Goal: Transaction & Acquisition: Purchase product/service

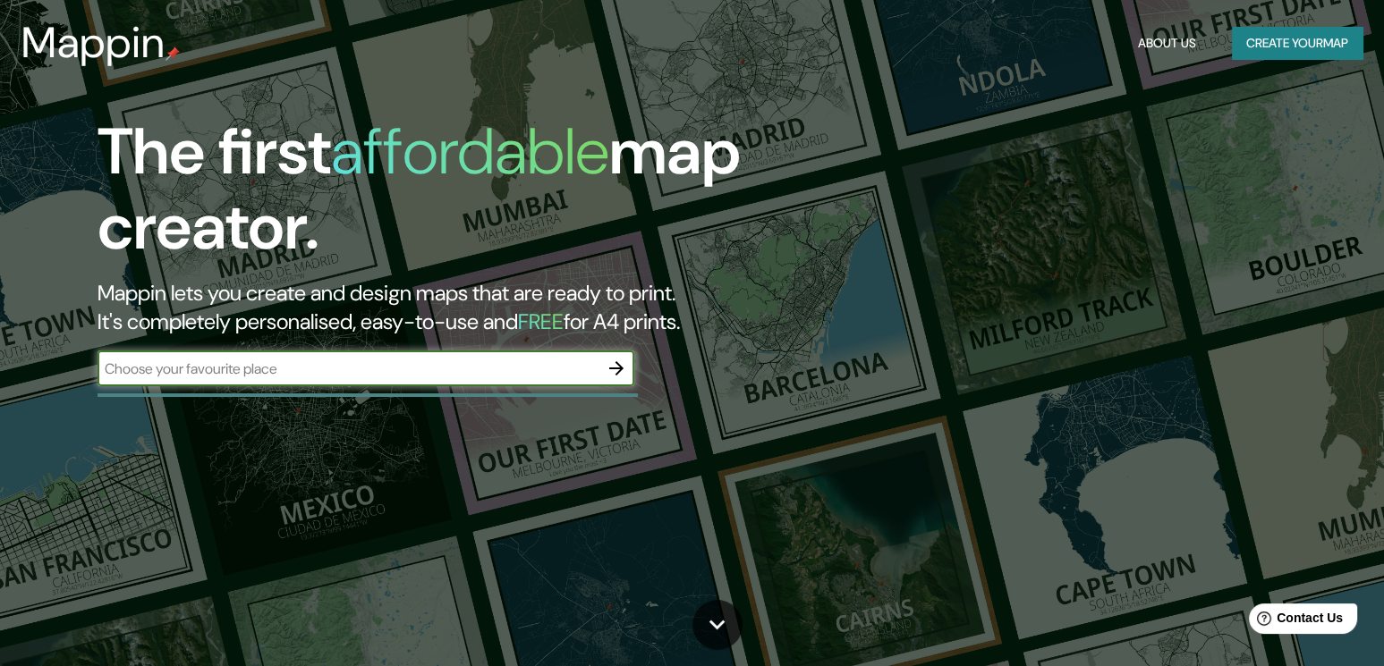
click at [410, 359] on input "text" at bounding box center [347, 369] width 501 height 21
click at [316, 373] on input "text" at bounding box center [347, 369] width 501 height 21
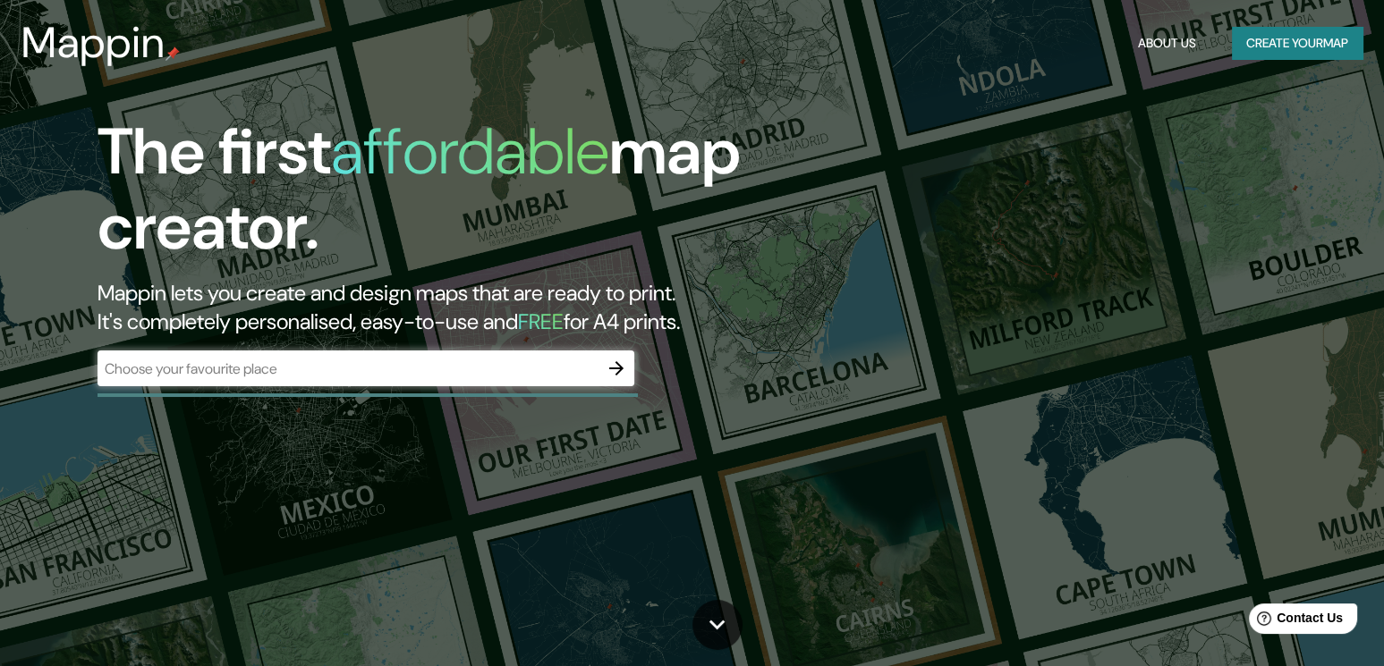
click at [274, 390] on div "The first affordable map creator. Mappin lets you create and design maps that a…" at bounding box center [444, 259] width 830 height 290
click at [288, 383] on div "​" at bounding box center [365, 369] width 537 height 36
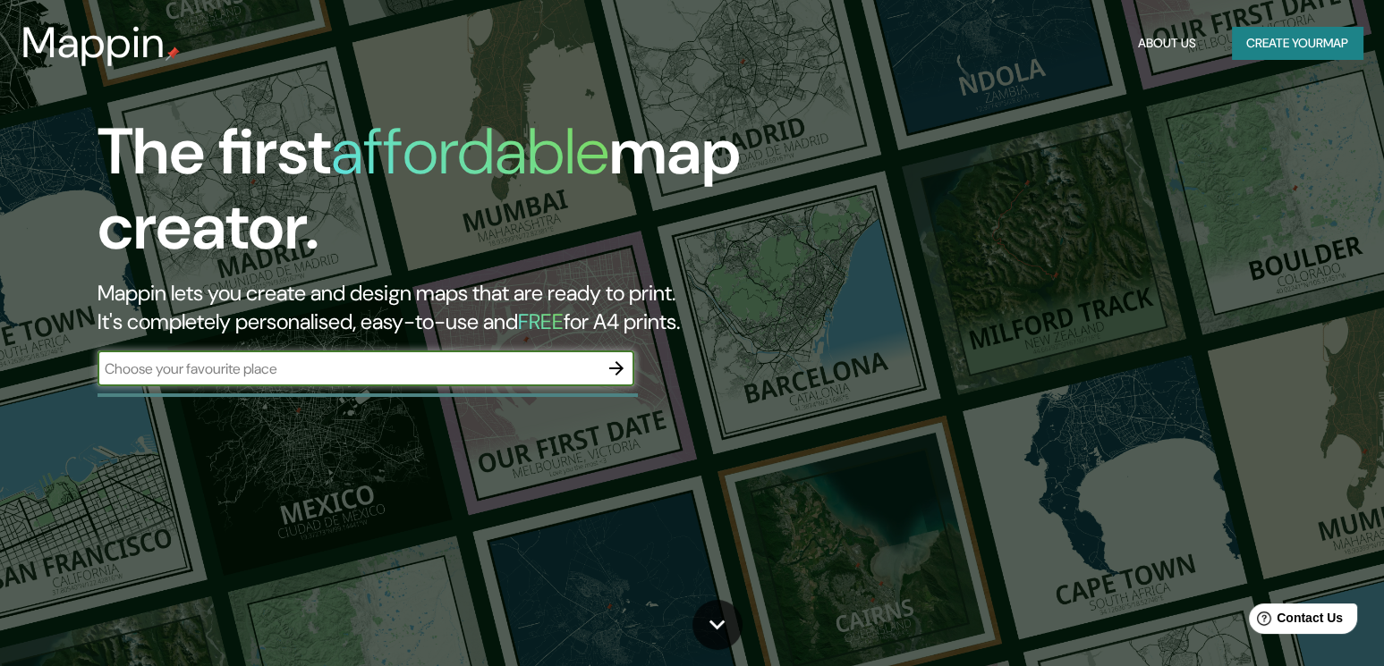
paste input "bridgepoint active healthcare"
type input "bridgepoint active healthcare"
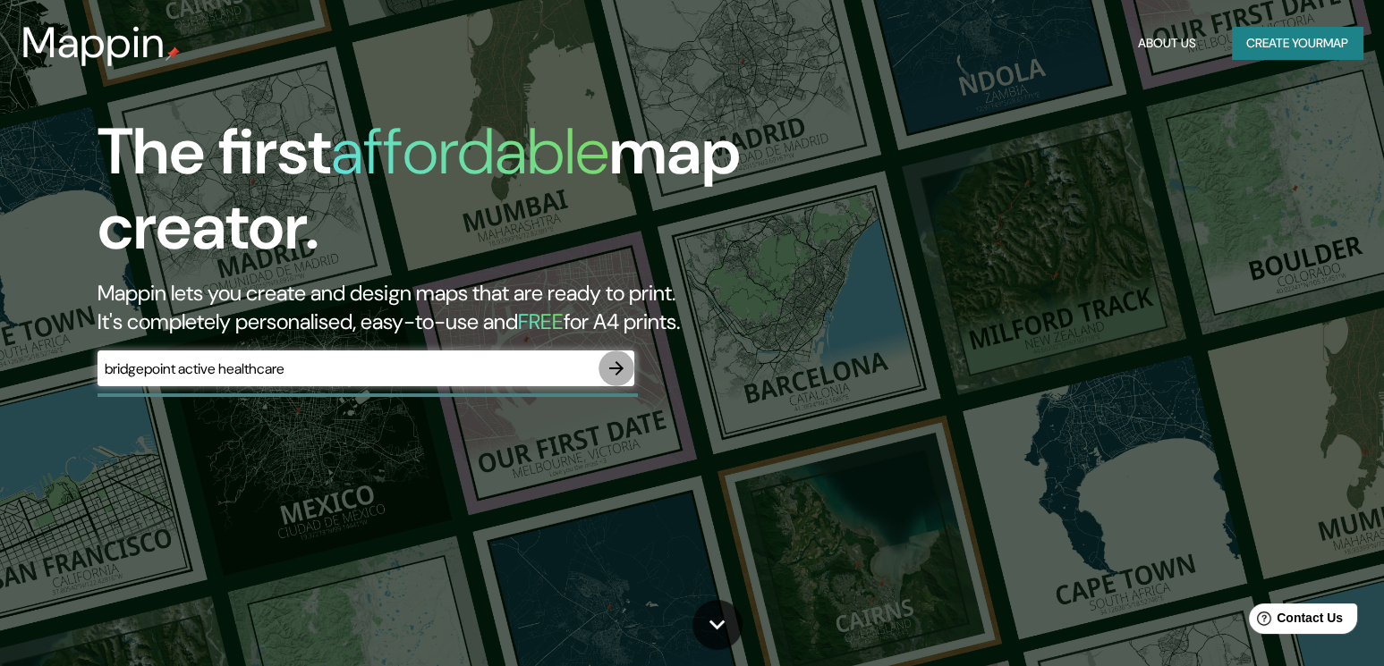
click at [613, 368] on icon "button" at bounding box center [616, 368] width 14 height 14
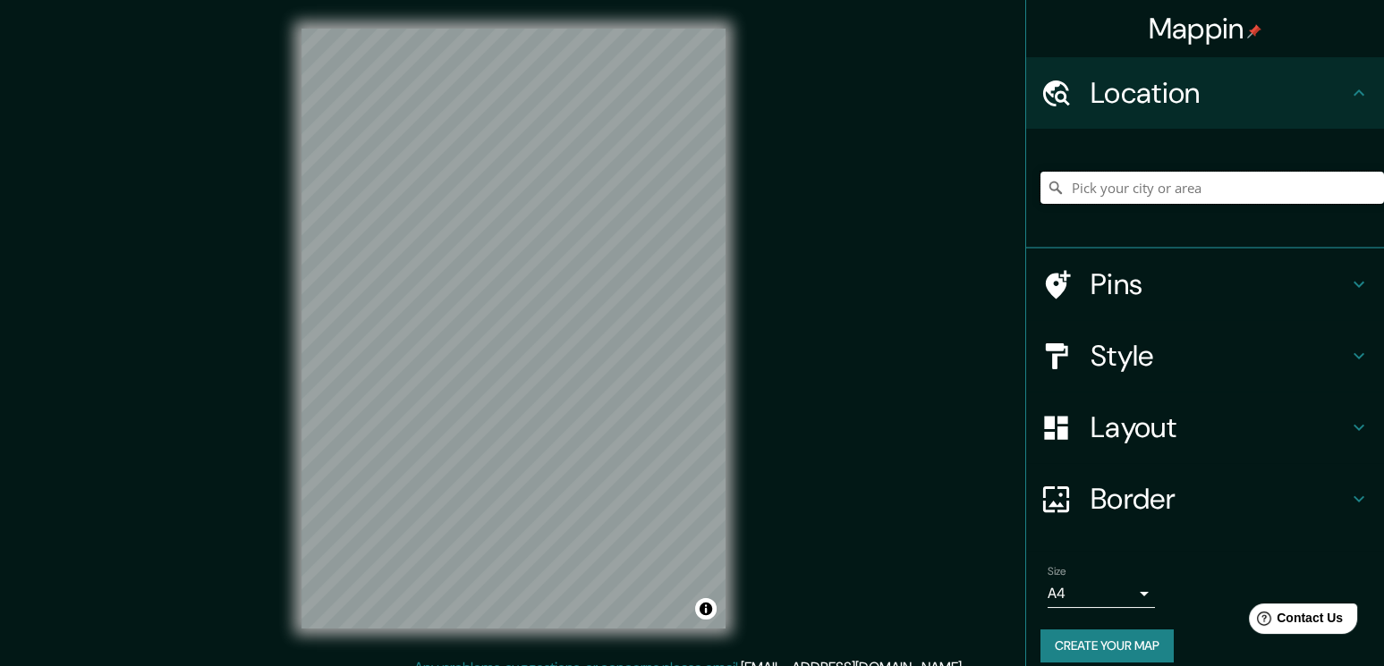
click at [1112, 180] on input "Pick your city or area" at bounding box center [1211, 188] width 343 height 32
paste input "bridgepoint active healthcare"
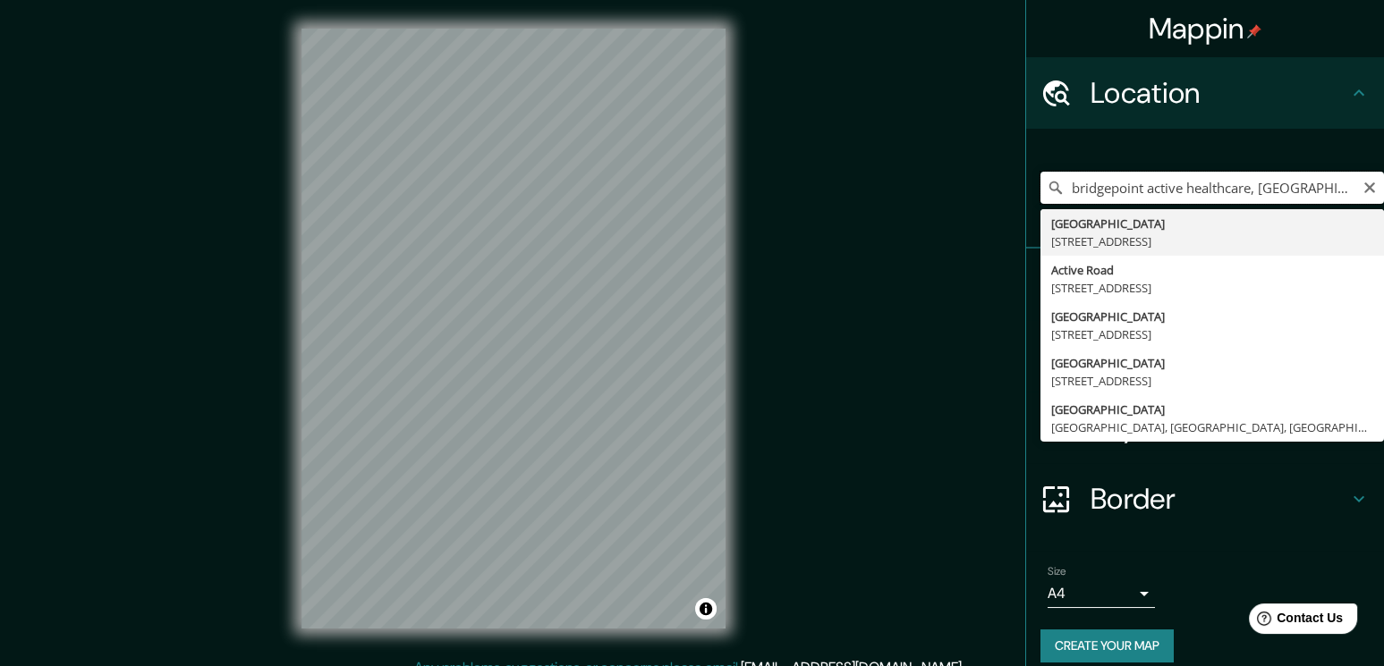
drag, startPoint x: 1313, startPoint y: 184, endPoint x: 1037, endPoint y: 194, distance: 276.6
click at [1040, 194] on div "bridgepoint active healthcare, [GEOGRAPHIC_DATA][STREET_ADDRESS][PERSON_NAME][S…" at bounding box center [1211, 188] width 343 height 32
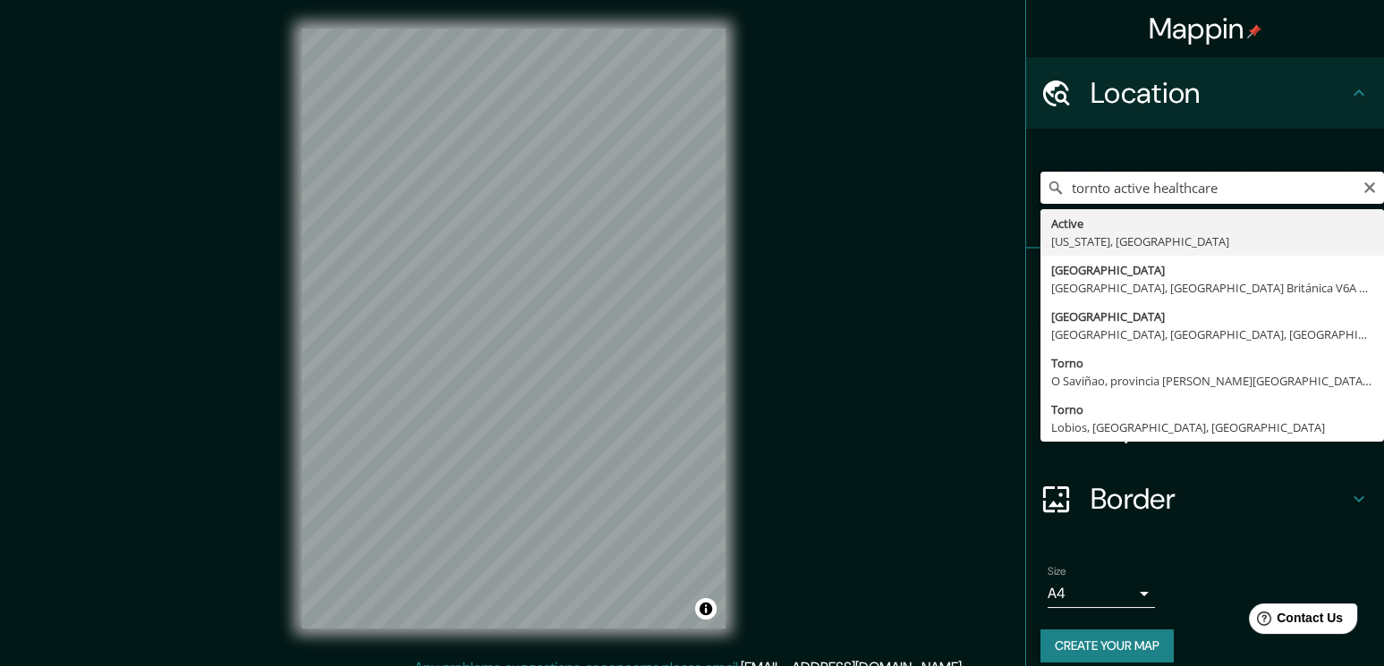
click at [1120, 195] on input "tornto active healthcare" at bounding box center [1211, 188] width 343 height 32
paste input "[STREET_ADDRESS]"
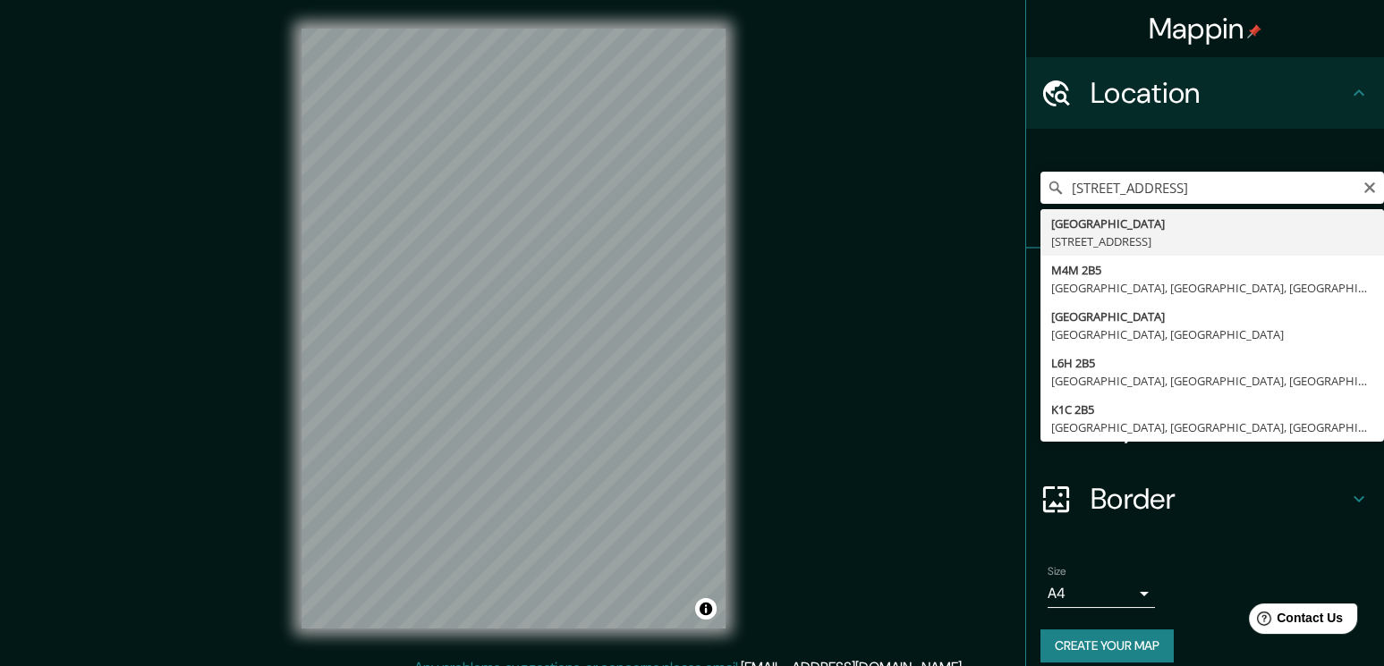
type input "[STREET_ADDRESS]"
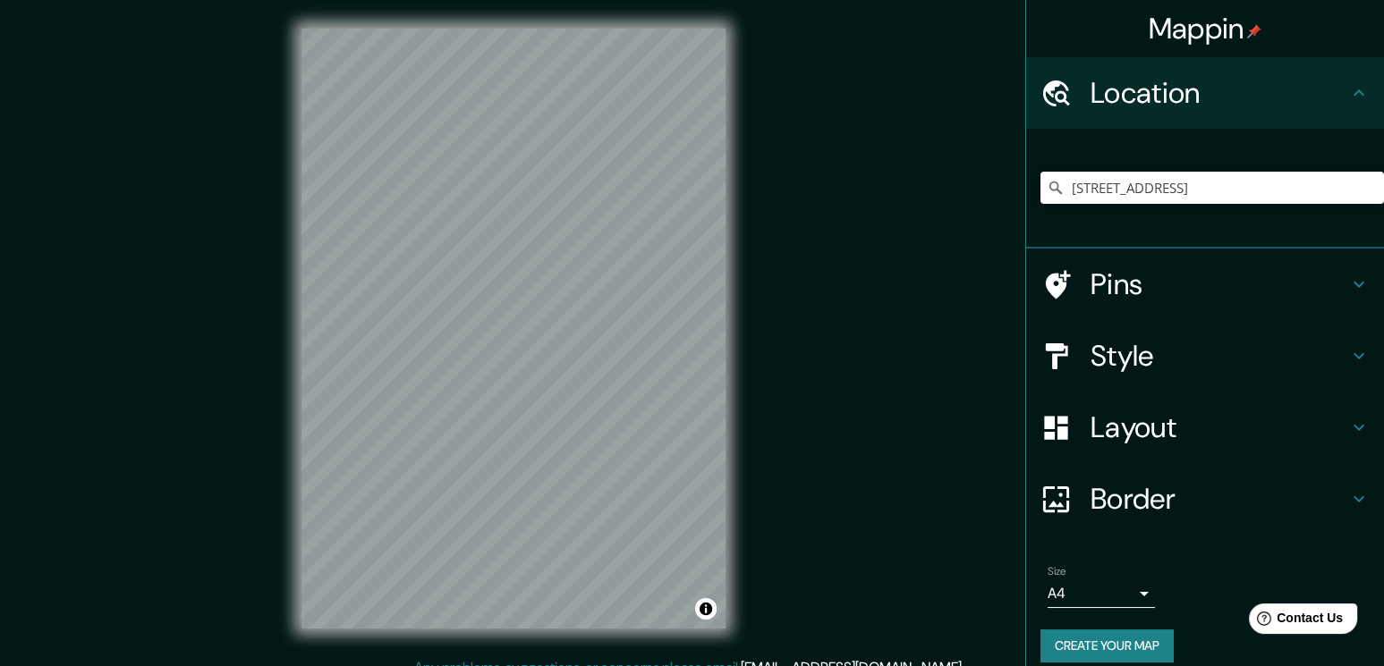
click at [1119, 341] on h4 "Style" at bounding box center [1219, 356] width 258 height 36
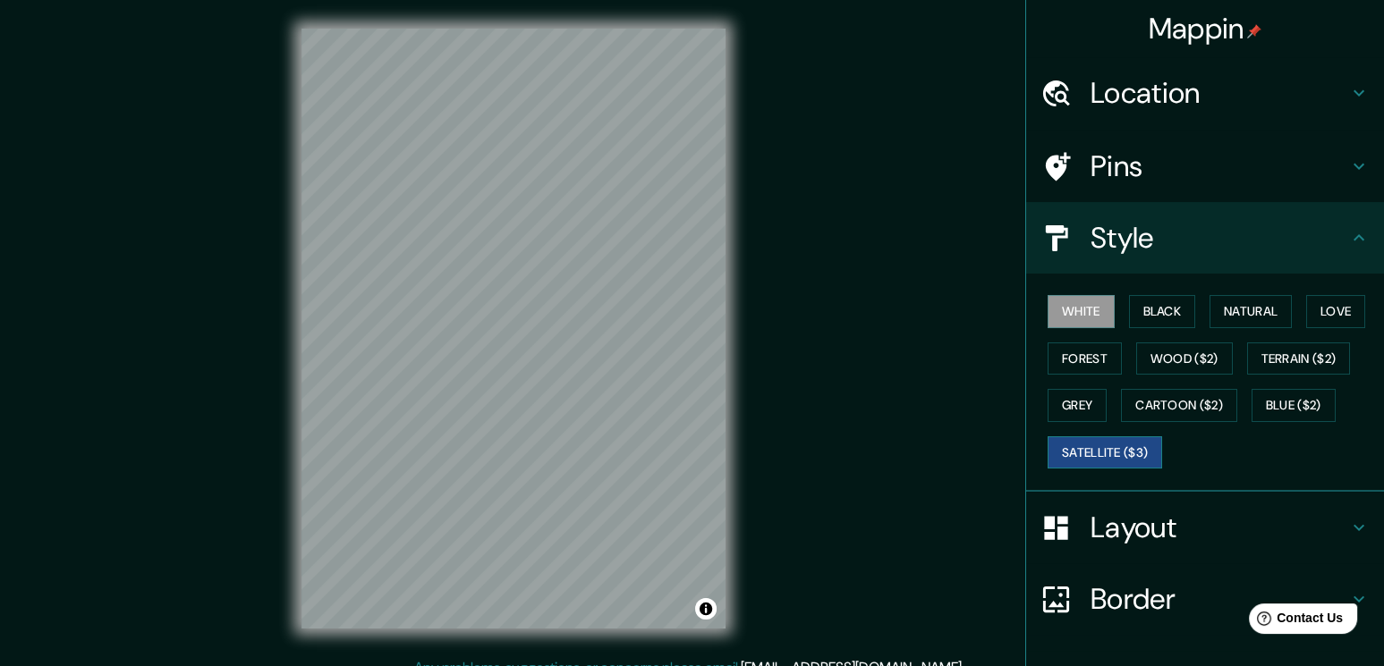
click at [1100, 436] on button "Satellite ($3)" at bounding box center [1104, 452] width 114 height 33
click at [1167, 544] on div "Layout" at bounding box center [1205, 528] width 358 height 72
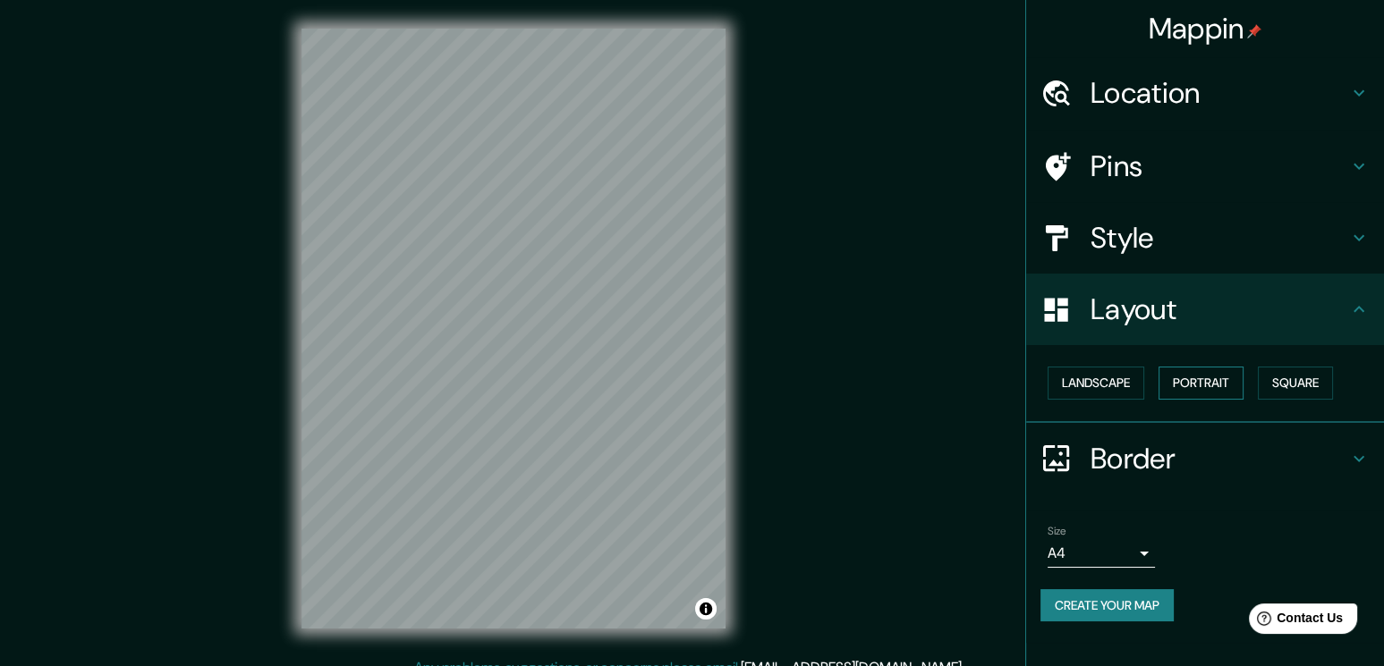
click at [1182, 371] on button "Portrait" at bounding box center [1200, 383] width 85 height 33
click at [1110, 384] on button "Landscape" at bounding box center [1095, 383] width 97 height 33
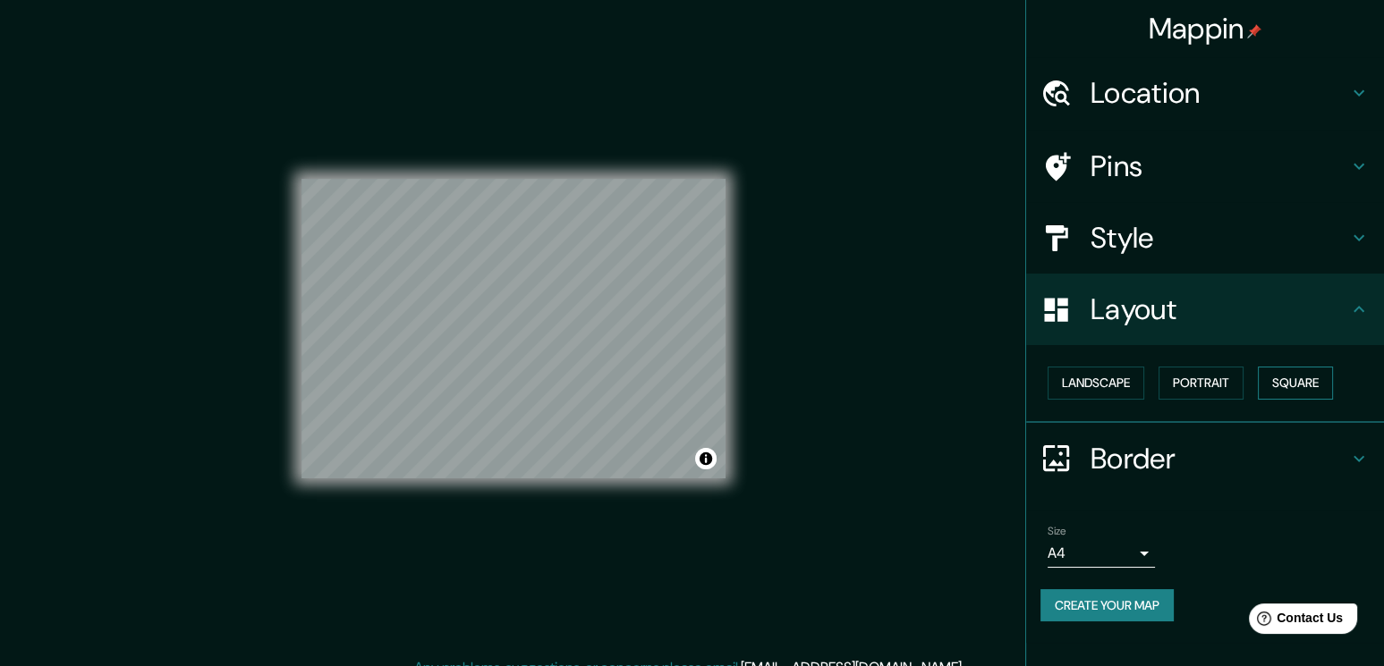
click at [1326, 394] on button "Square" at bounding box center [1295, 383] width 75 height 33
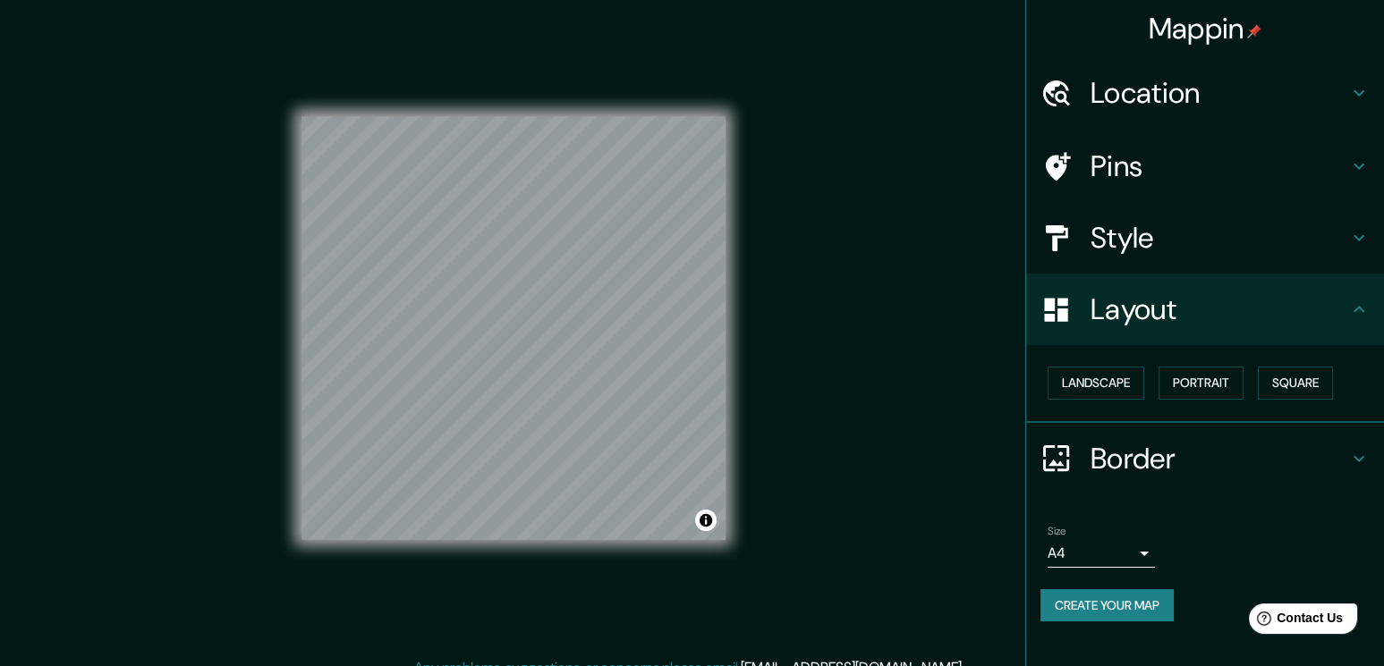
click at [1197, 237] on h4 "Style" at bounding box center [1219, 238] width 258 height 36
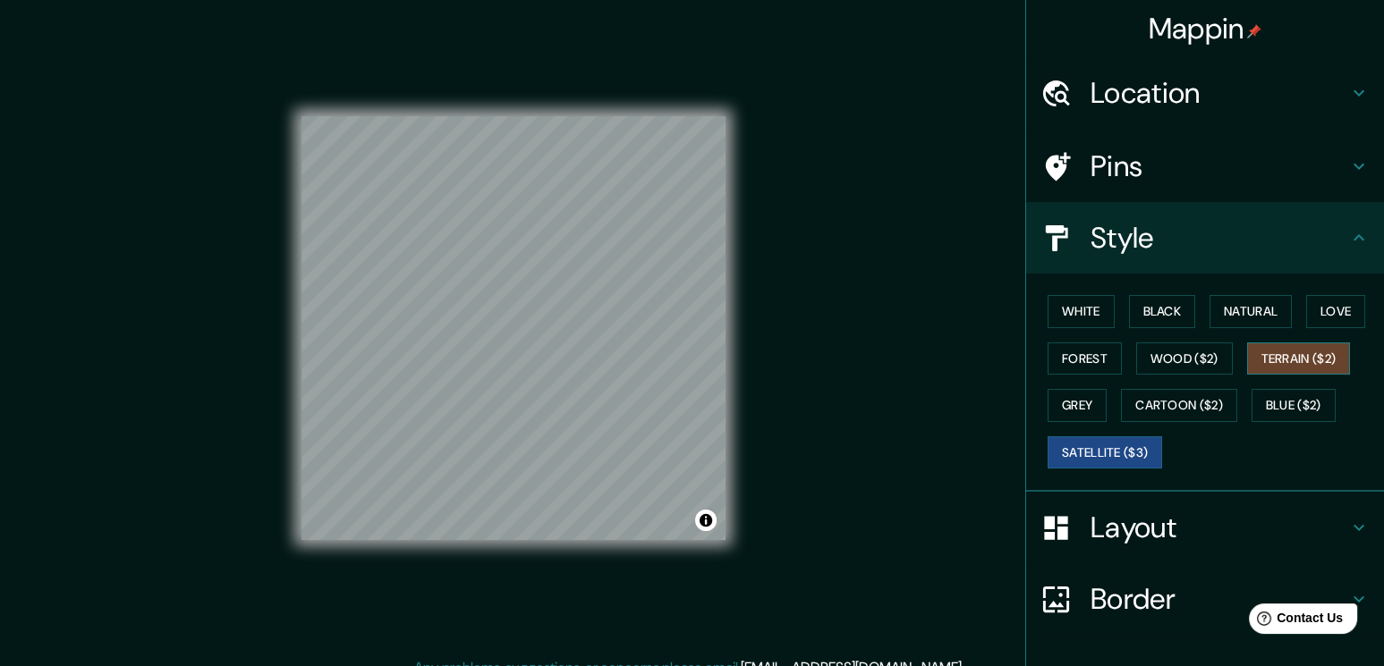
click at [1247, 343] on button "Terrain ($2)" at bounding box center [1299, 359] width 104 height 33
click at [1225, 311] on button "Natural" at bounding box center [1250, 311] width 82 height 33
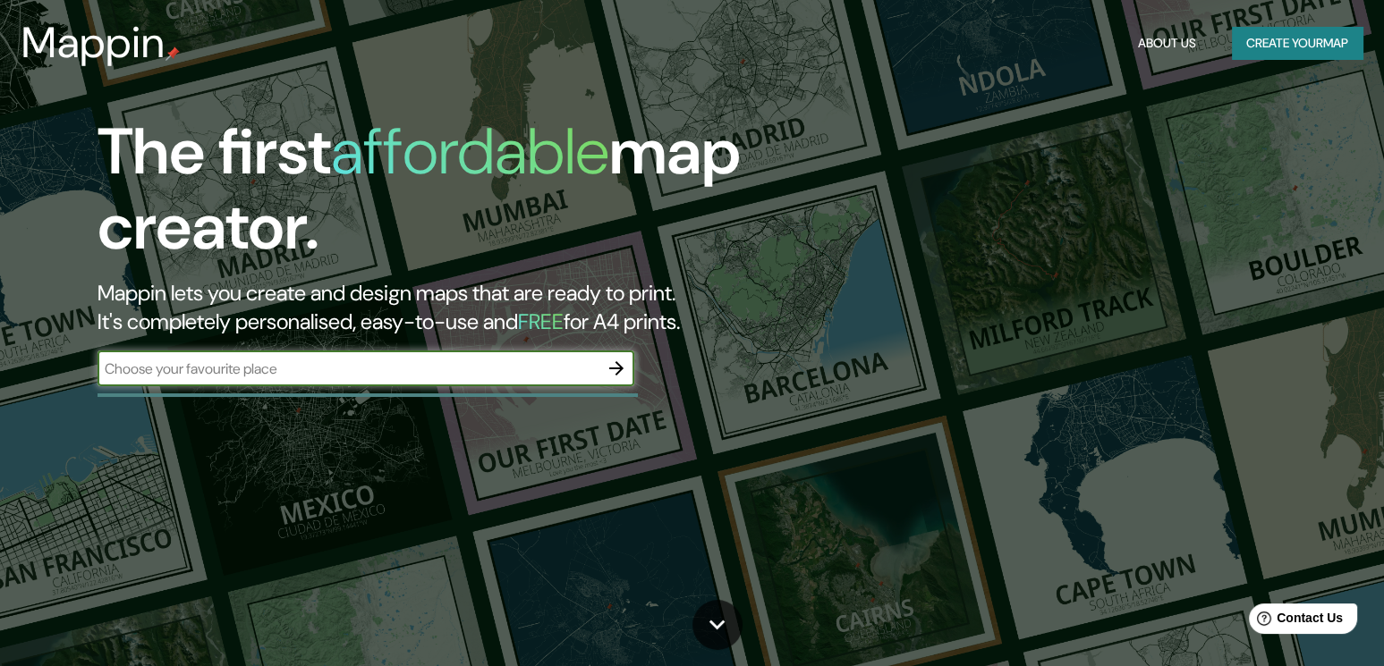
drag, startPoint x: 540, startPoint y: 363, endPoint x: 556, endPoint y: 363, distance: 16.1
click at [541, 363] on input "text" at bounding box center [347, 369] width 501 height 21
click at [614, 359] on icon "button" at bounding box center [616, 368] width 21 height 21
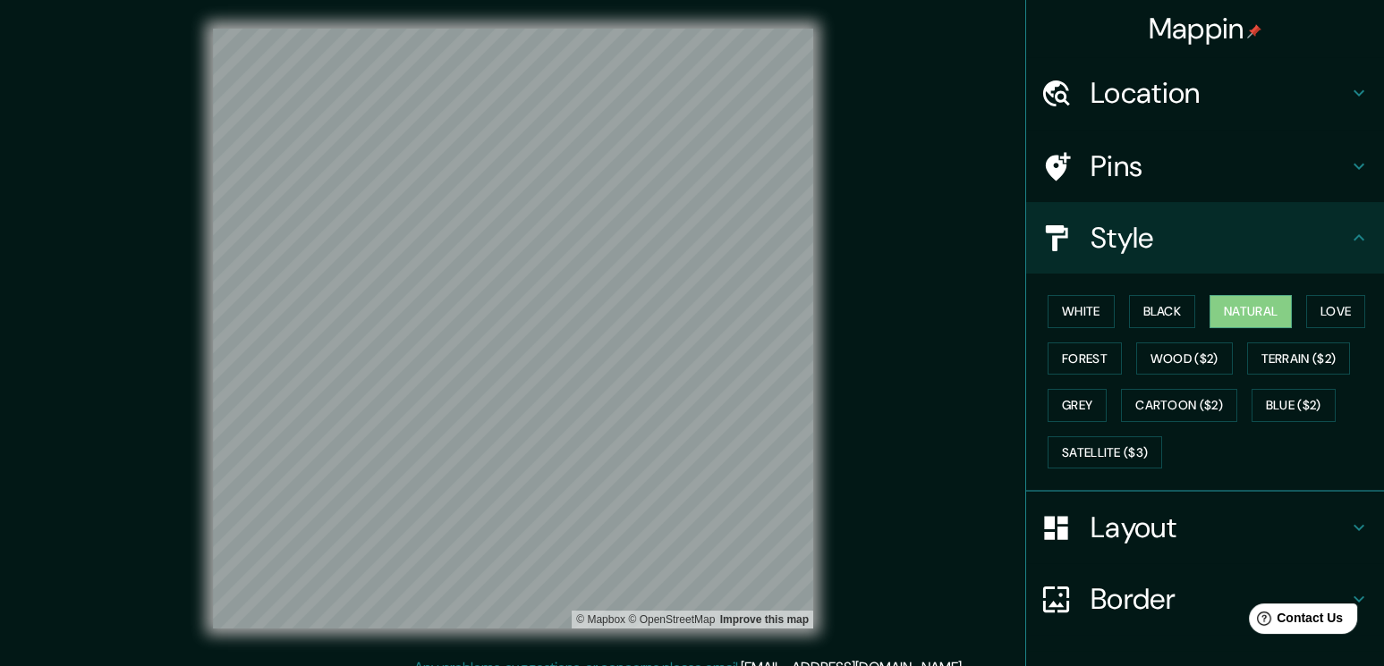
click at [1158, 89] on h4 "Location" at bounding box center [1219, 93] width 258 height 36
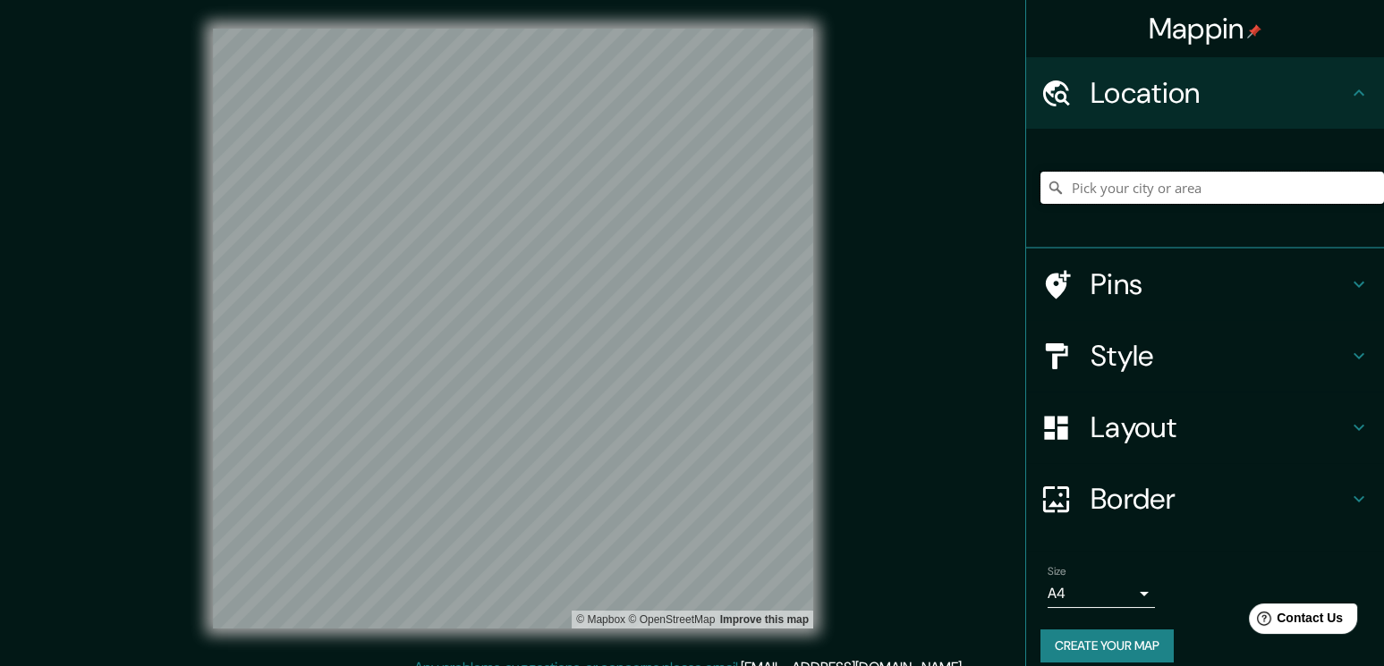
click at [1146, 184] on input "Pick your city or area" at bounding box center [1211, 188] width 343 height 32
paste input "[STREET_ADDRESS]"
type input "[STREET_ADDRESS][US_STATE]"
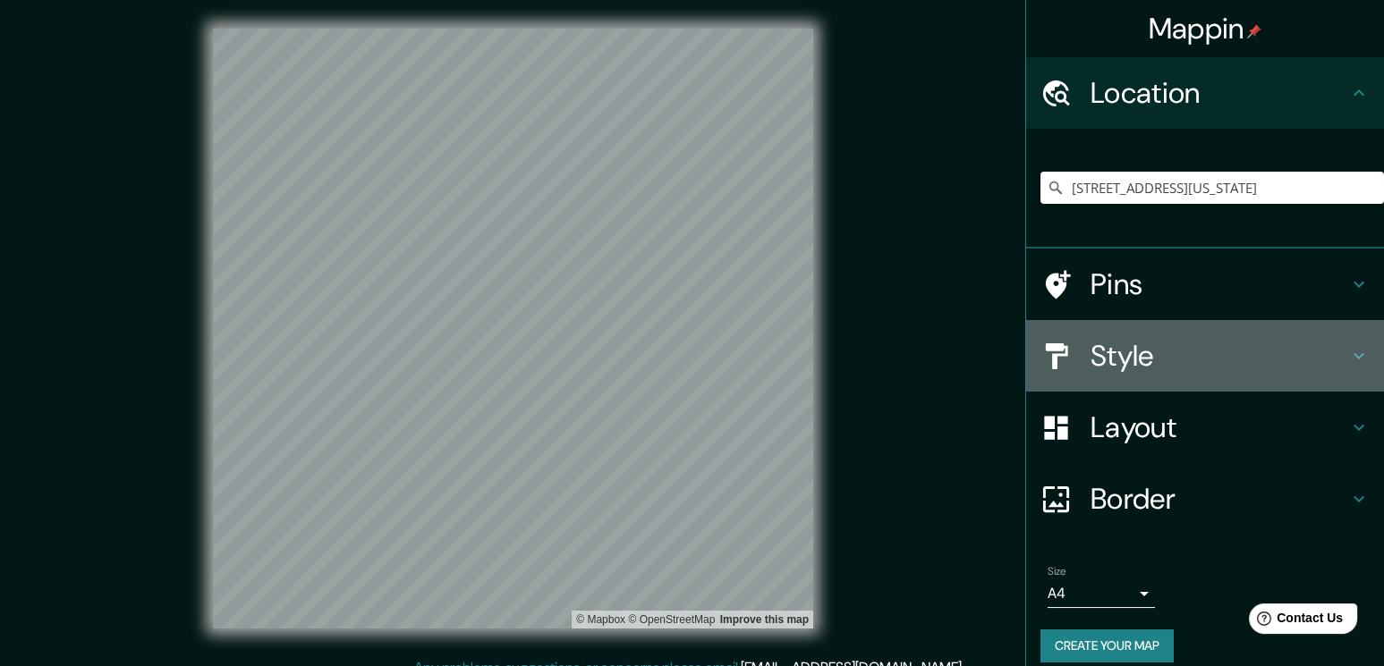
click at [1156, 334] on div "Style" at bounding box center [1205, 356] width 358 height 72
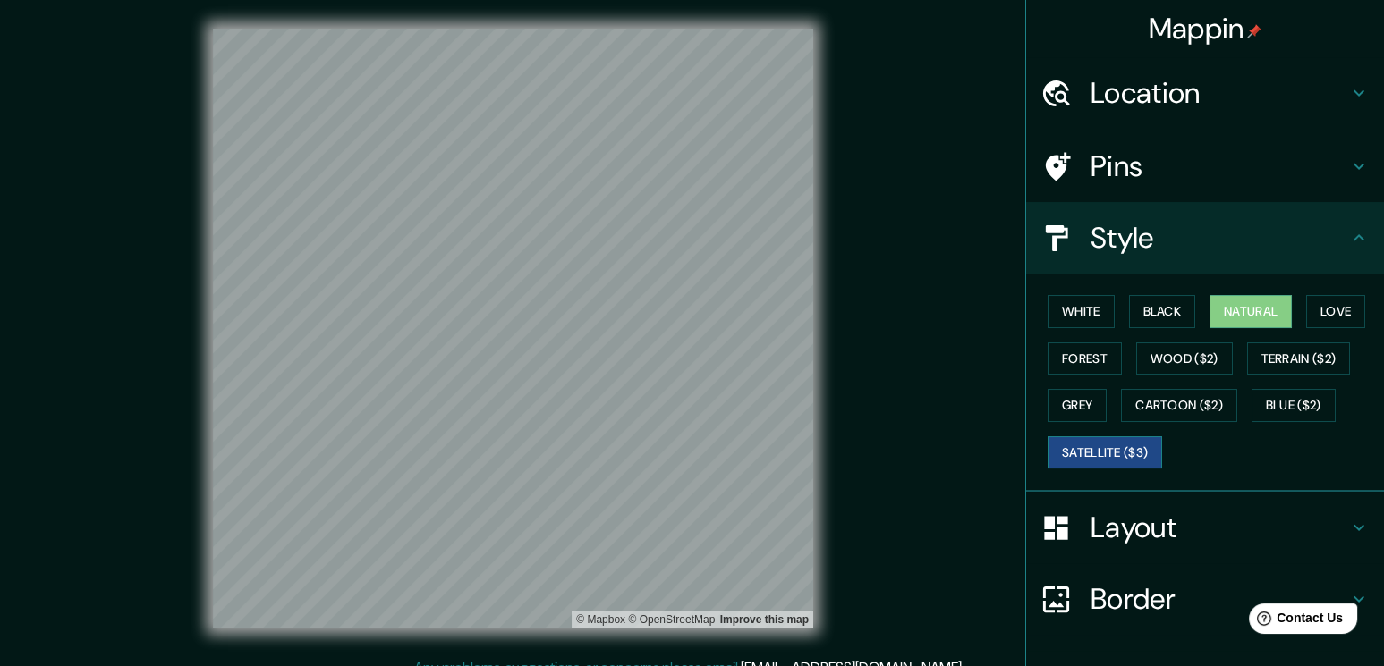
click at [1073, 453] on button "Satellite ($3)" at bounding box center [1104, 452] width 114 height 33
click at [1133, 519] on h4 "Layout" at bounding box center [1219, 528] width 258 height 36
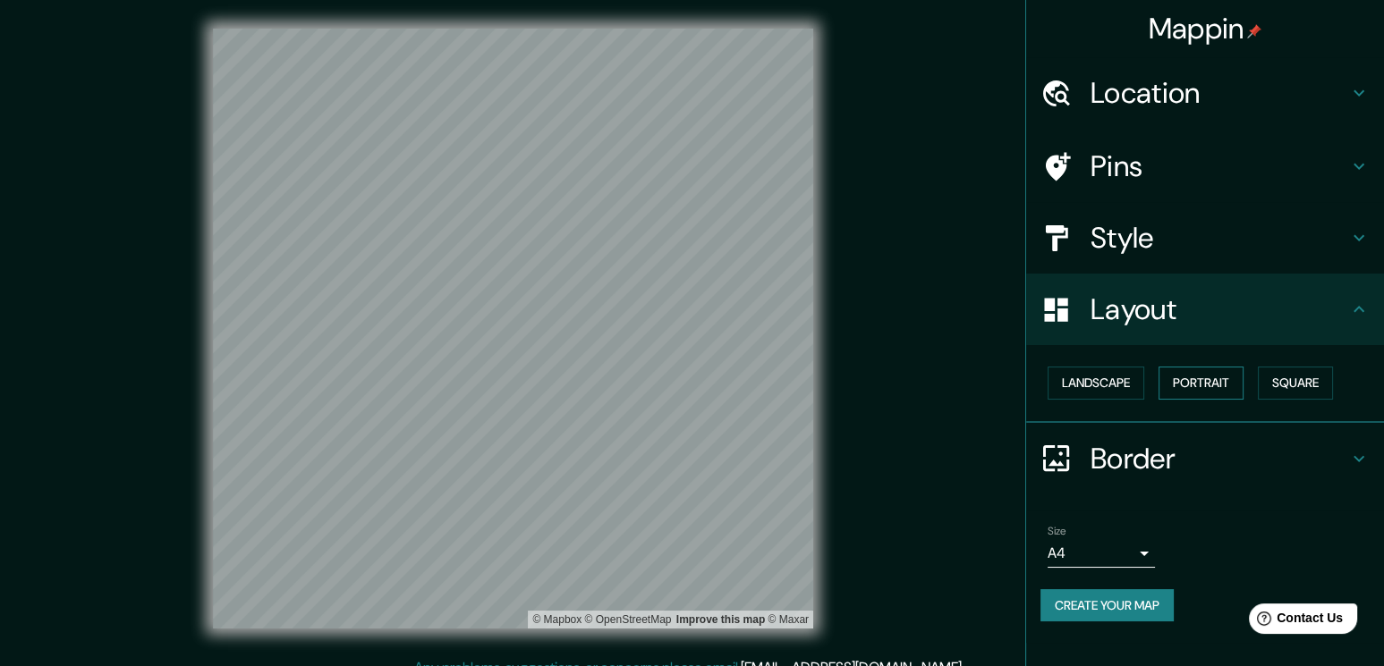
click at [1199, 393] on button "Portrait" at bounding box center [1200, 383] width 85 height 33
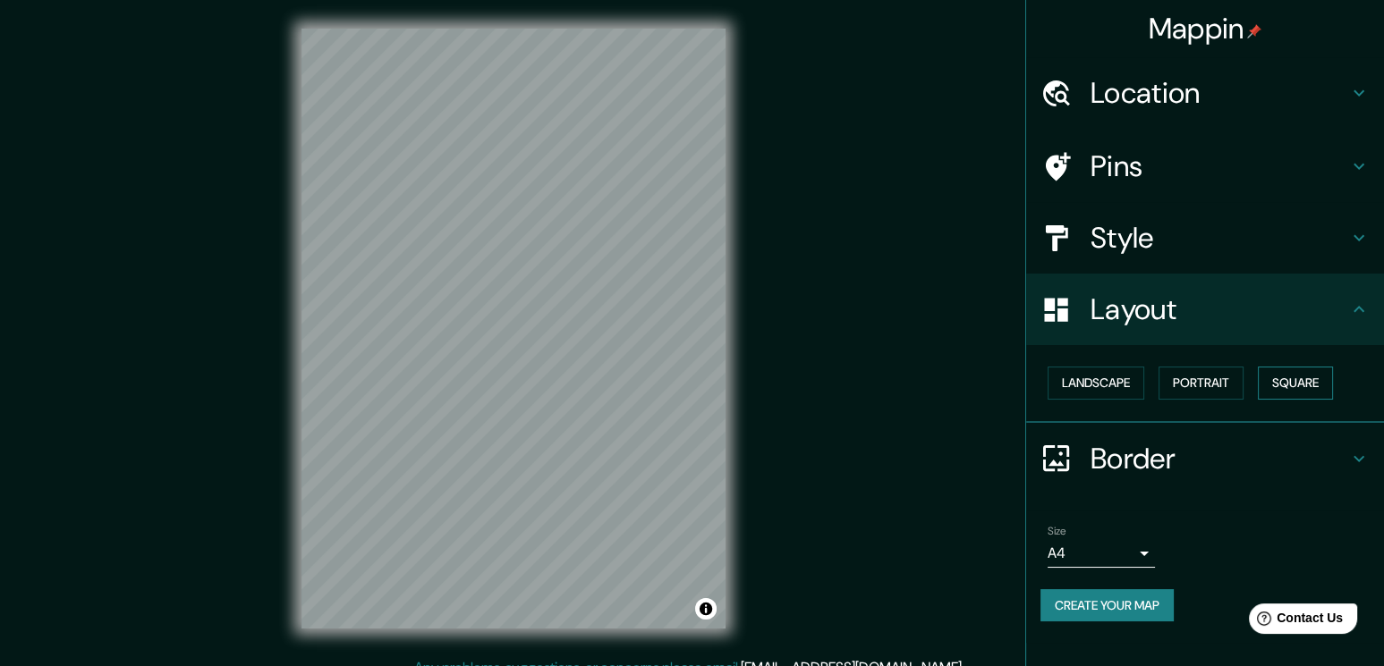
click at [1301, 377] on button "Square" at bounding box center [1295, 383] width 75 height 33
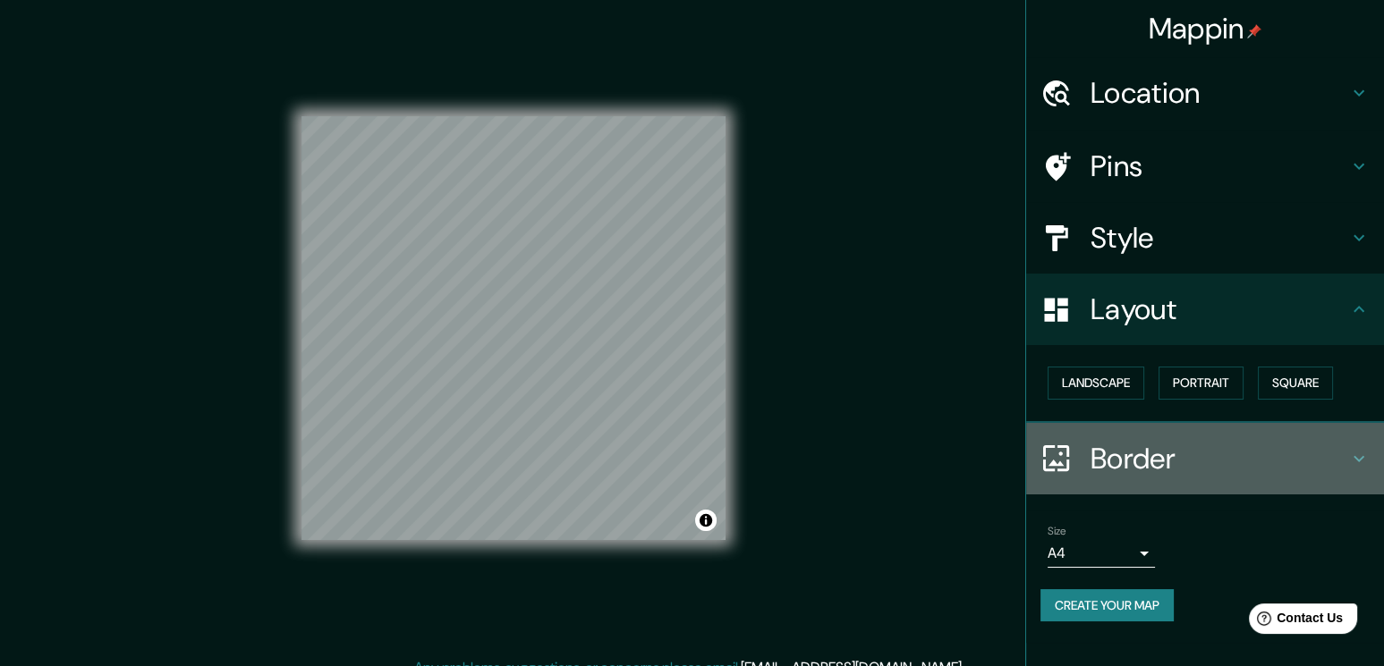
click at [1204, 460] on h4 "Border" at bounding box center [1219, 459] width 258 height 36
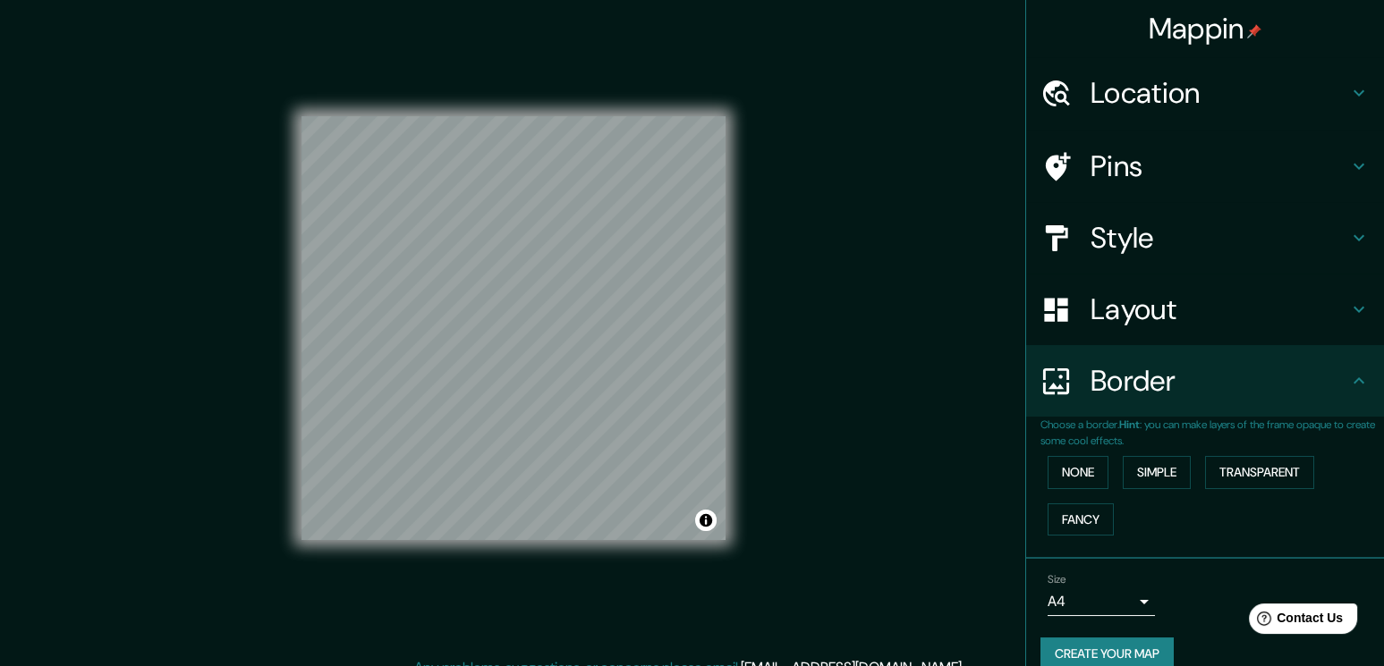
click at [1123, 379] on h4 "Border" at bounding box center [1219, 381] width 258 height 36
click at [1163, 202] on div "Style" at bounding box center [1205, 238] width 358 height 72
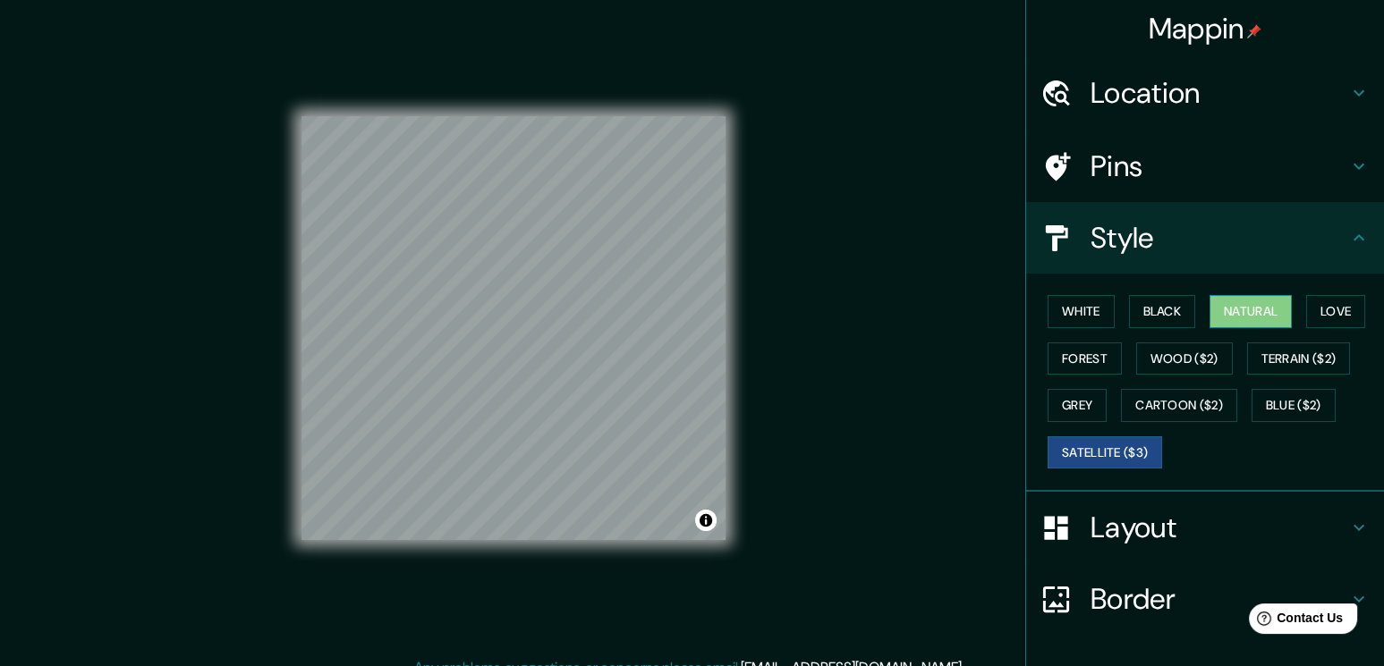
click at [1236, 314] on button "Natural" at bounding box center [1250, 311] width 82 height 33
click at [964, 274] on div "Mappin Location [STREET_ADDRESS][GEOGRAPHIC_DATA][US_STATE][STREET_ADDRESS][US_…" at bounding box center [692, 343] width 1384 height 686
